Goal: Find specific page/section: Find specific page/section

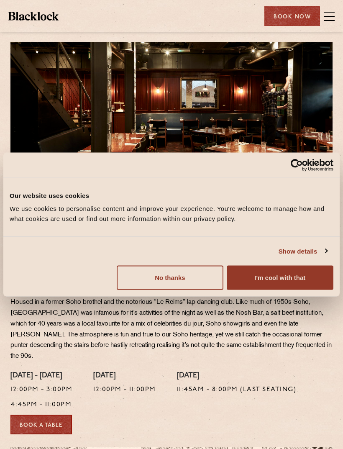
click at [293, 279] on button "I'm cool with that" at bounding box center [280, 277] width 107 height 24
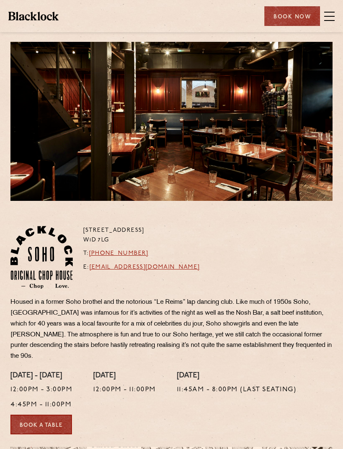
click at [339, 14] on div "Restaurants Soho City Shoreditch Covent Garden Canary Wharf Manchester Birmingh…" at bounding box center [171, 16] width 343 height 32
click at [333, 13] on span at bounding box center [329, 16] width 10 height 13
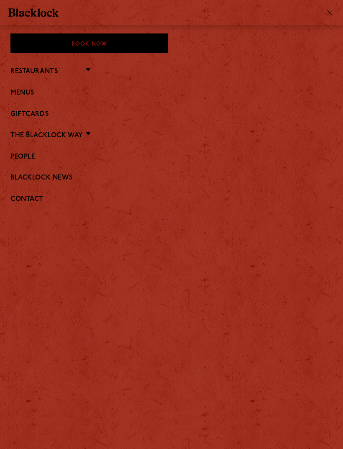
click at [31, 68] on link "Restaurants" at bounding box center [33, 72] width 47 height 8
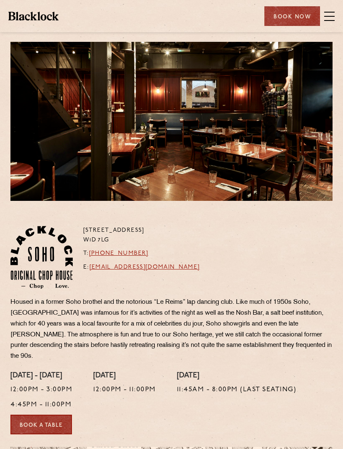
click at [333, 18] on span at bounding box center [329, 16] width 10 height 13
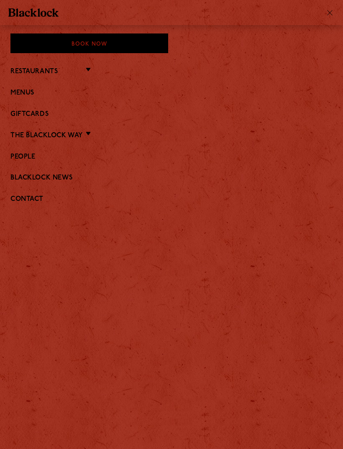
click at [25, 96] on link "Menus" at bounding box center [171, 93] width 322 height 8
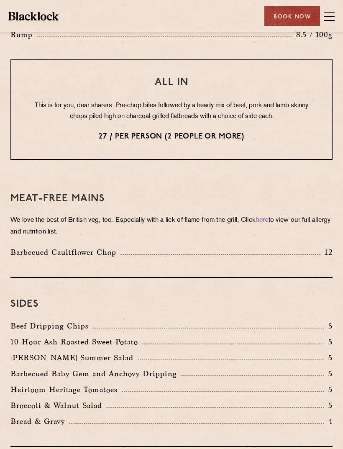
scroll to position [985, 0]
